Goal: Information Seeking & Learning: Learn about a topic

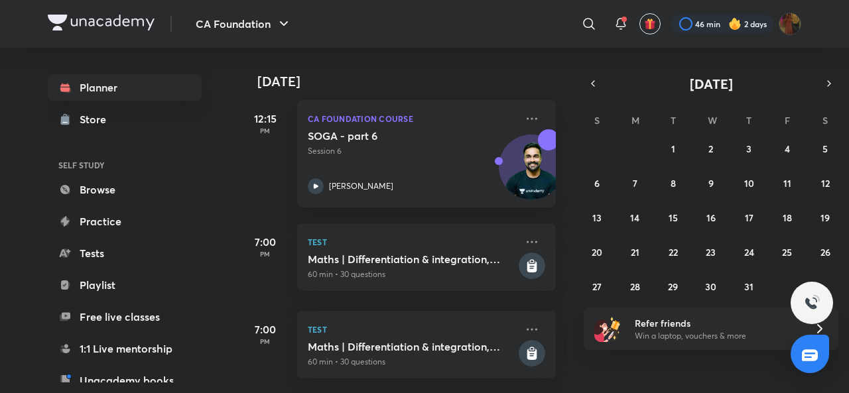
scroll to position [446, 0]
click at [825, 82] on icon "button" at bounding box center [829, 84] width 11 height 12
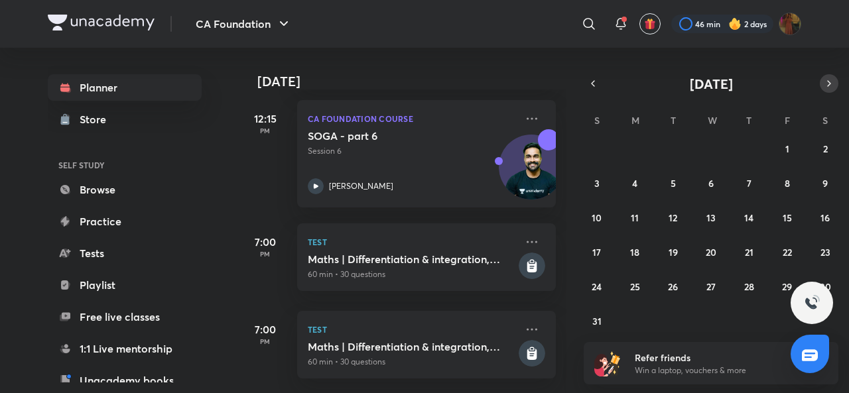
click at [825, 82] on icon "button" at bounding box center [829, 84] width 11 height 12
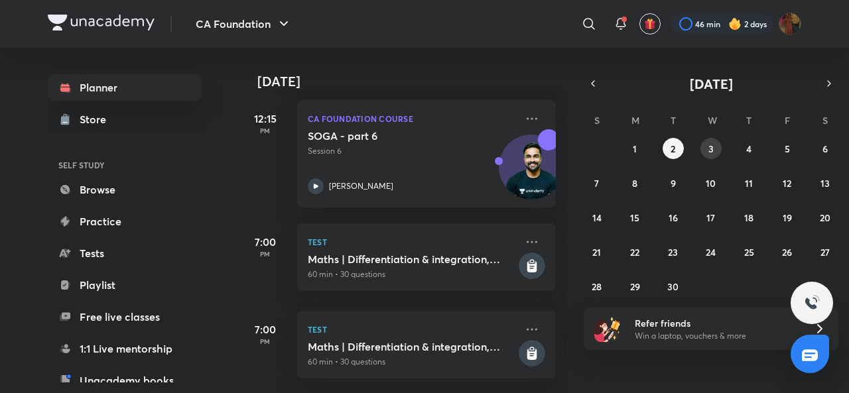
click at [713, 153] on abbr "3" at bounding box center [711, 149] width 5 height 13
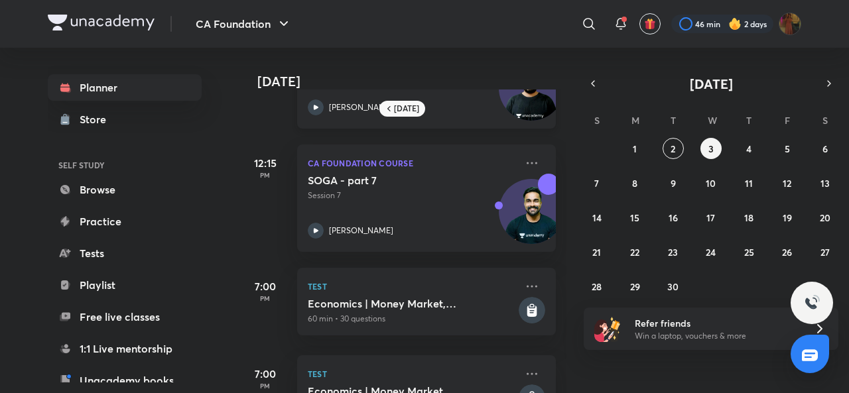
scroll to position [263, 0]
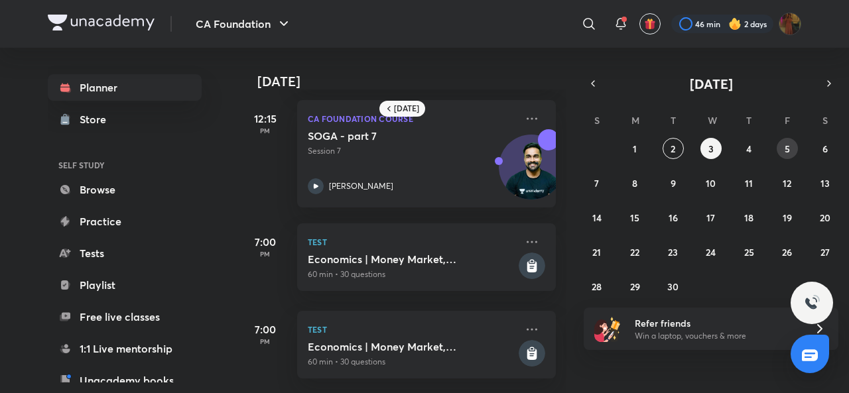
click at [778, 148] on button "5" at bounding box center [787, 148] width 21 height 21
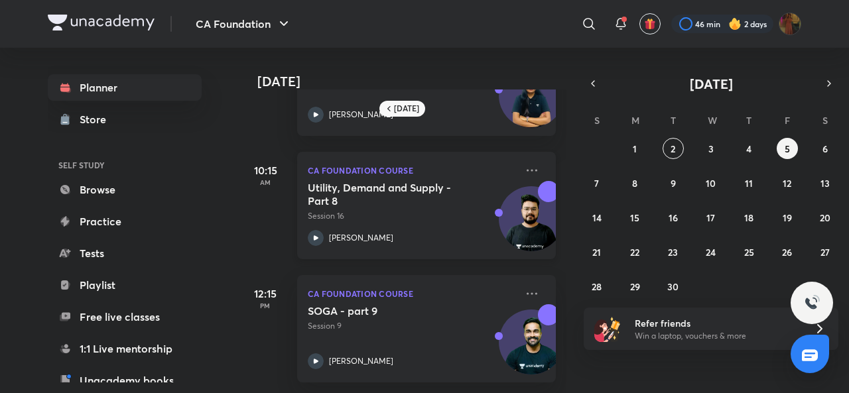
scroll to position [0, 0]
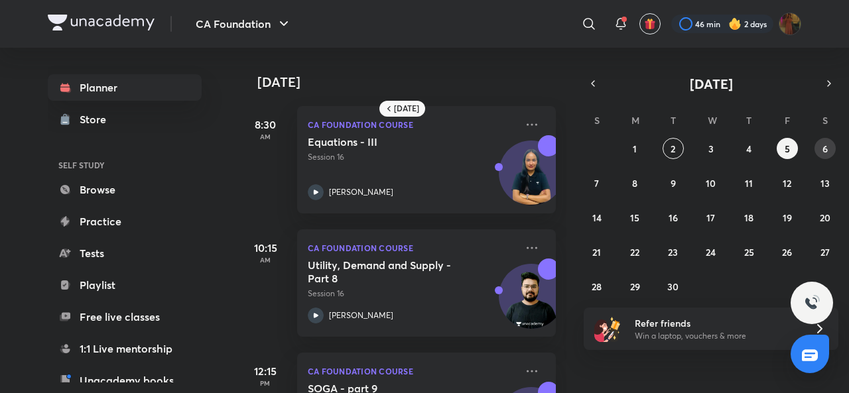
click at [823, 143] on abbr "6" at bounding box center [825, 149] width 5 height 13
drag, startPoint x: 605, startPoint y: 173, endPoint x: 596, endPoint y: 178, distance: 10.1
click at [596, 178] on button "7" at bounding box center [597, 183] width 21 height 21
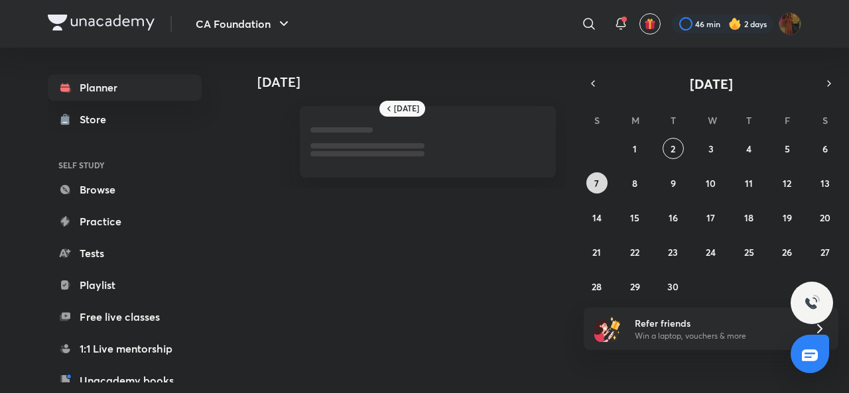
click at [596, 178] on abbr "7" at bounding box center [597, 183] width 5 height 13
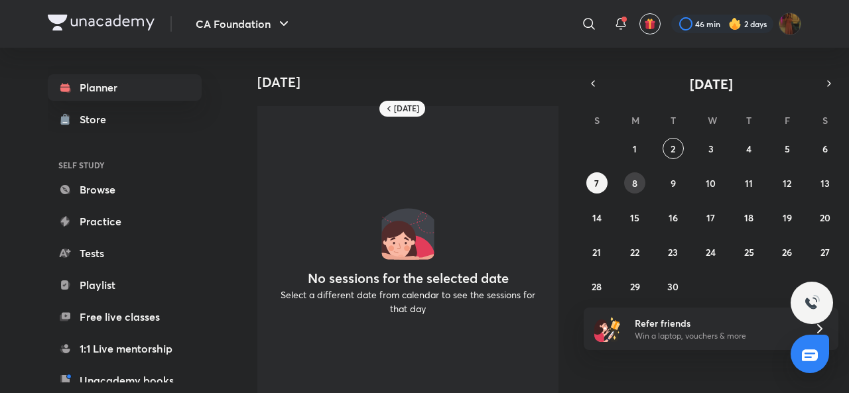
click at [638, 178] on button "8" at bounding box center [634, 183] width 21 height 21
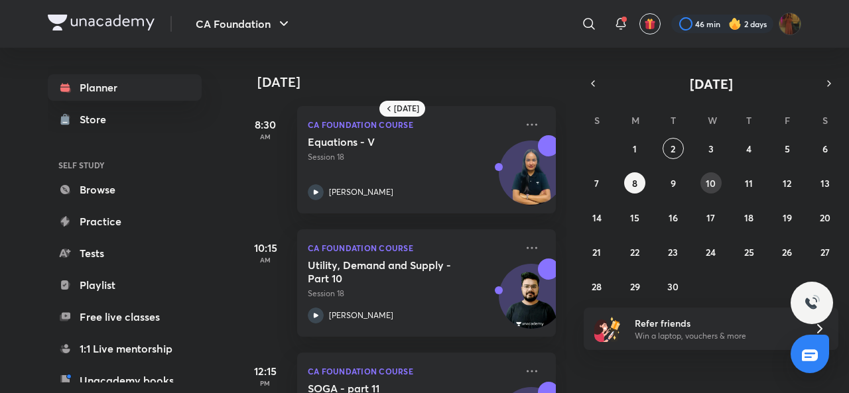
click at [713, 185] on abbr "10" at bounding box center [711, 183] width 10 height 13
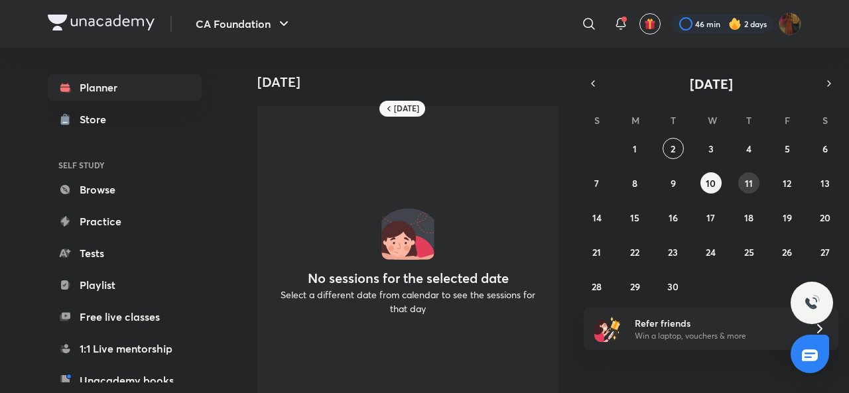
click at [754, 181] on button "11" at bounding box center [749, 183] width 21 height 21
click at [632, 144] on button "1" at bounding box center [634, 148] width 21 height 21
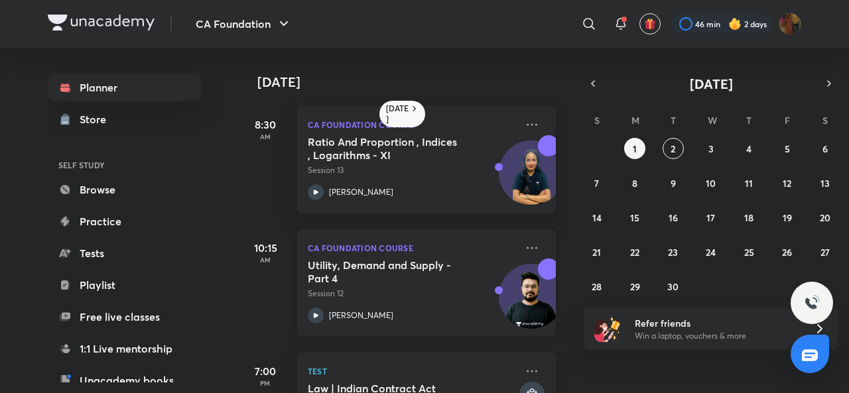
scroll to position [139, 0]
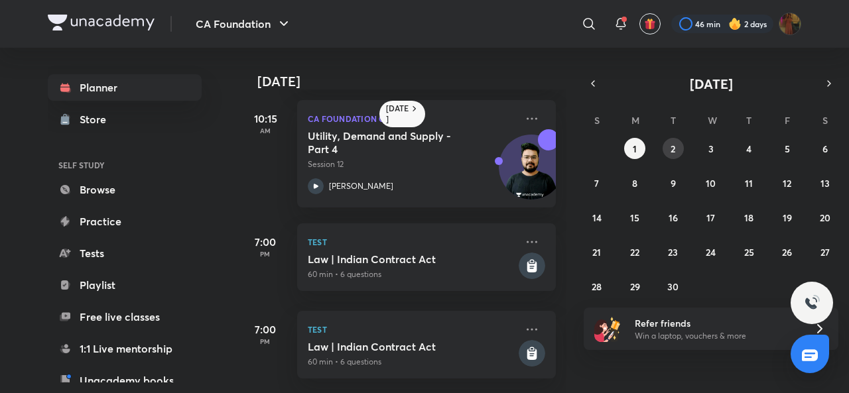
click at [674, 157] on button "2" at bounding box center [673, 148] width 21 height 21
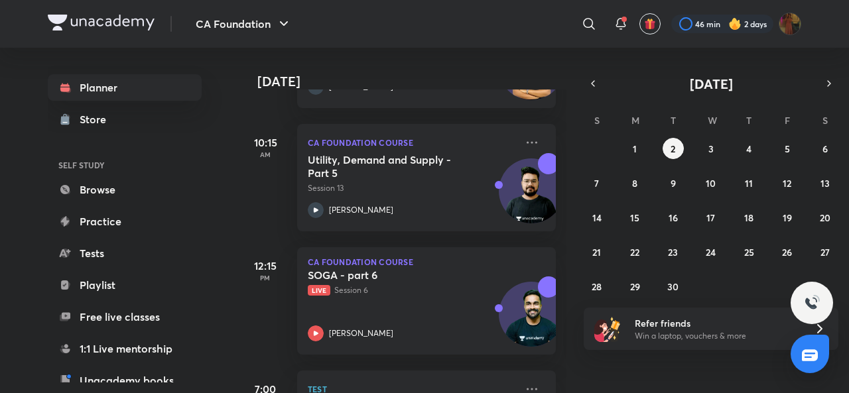
scroll to position [446, 0]
